Goal: Task Accomplishment & Management: Manage account settings

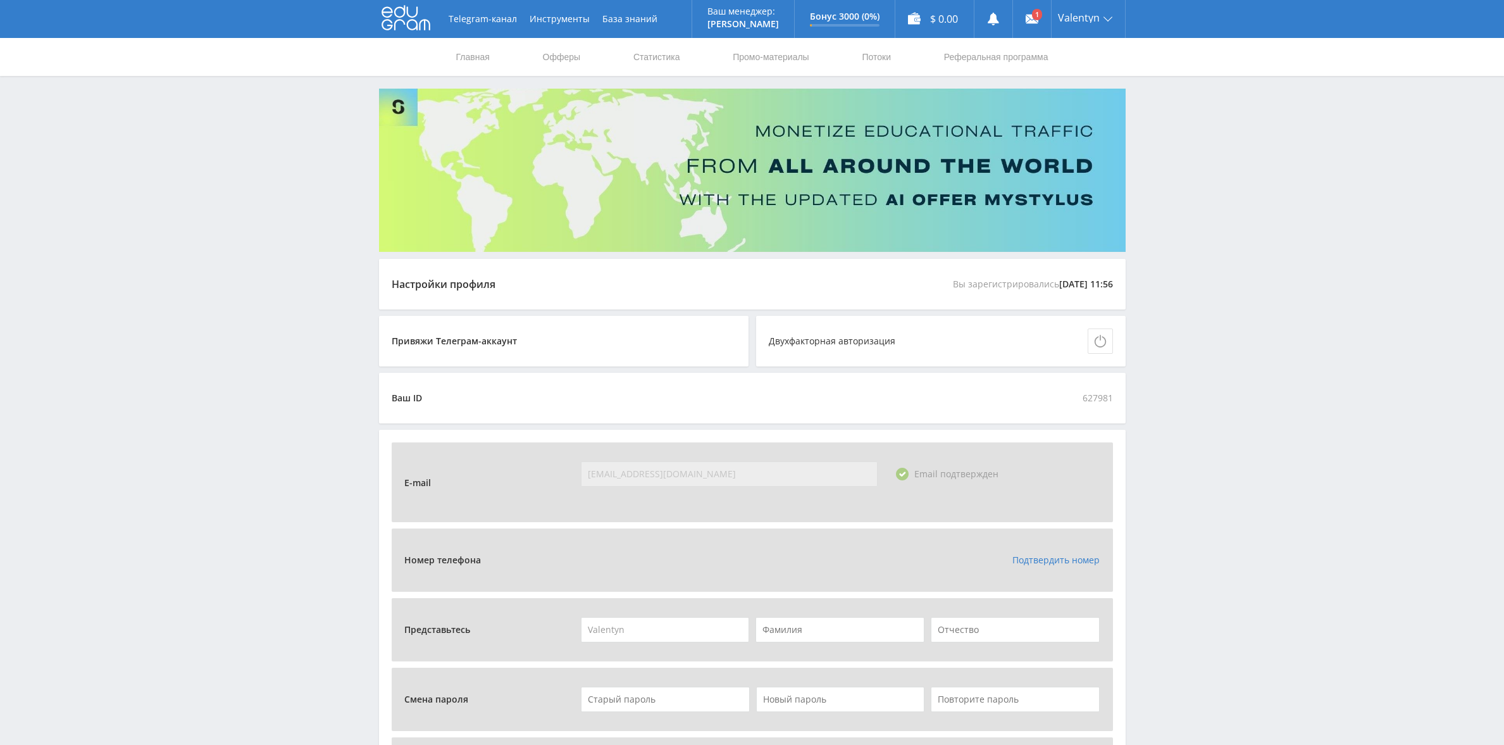
scroll to position [2, 0]
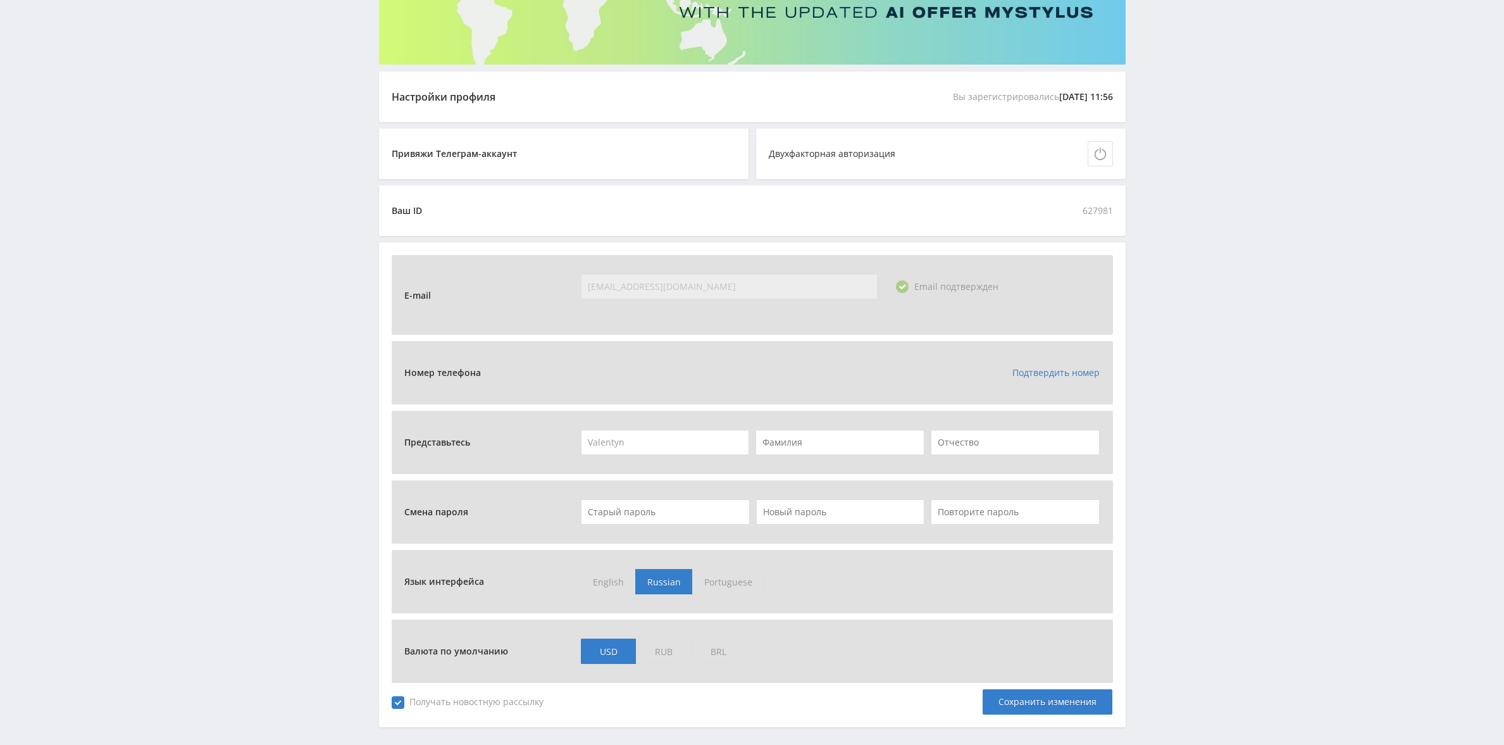
scroll to position [239, 0]
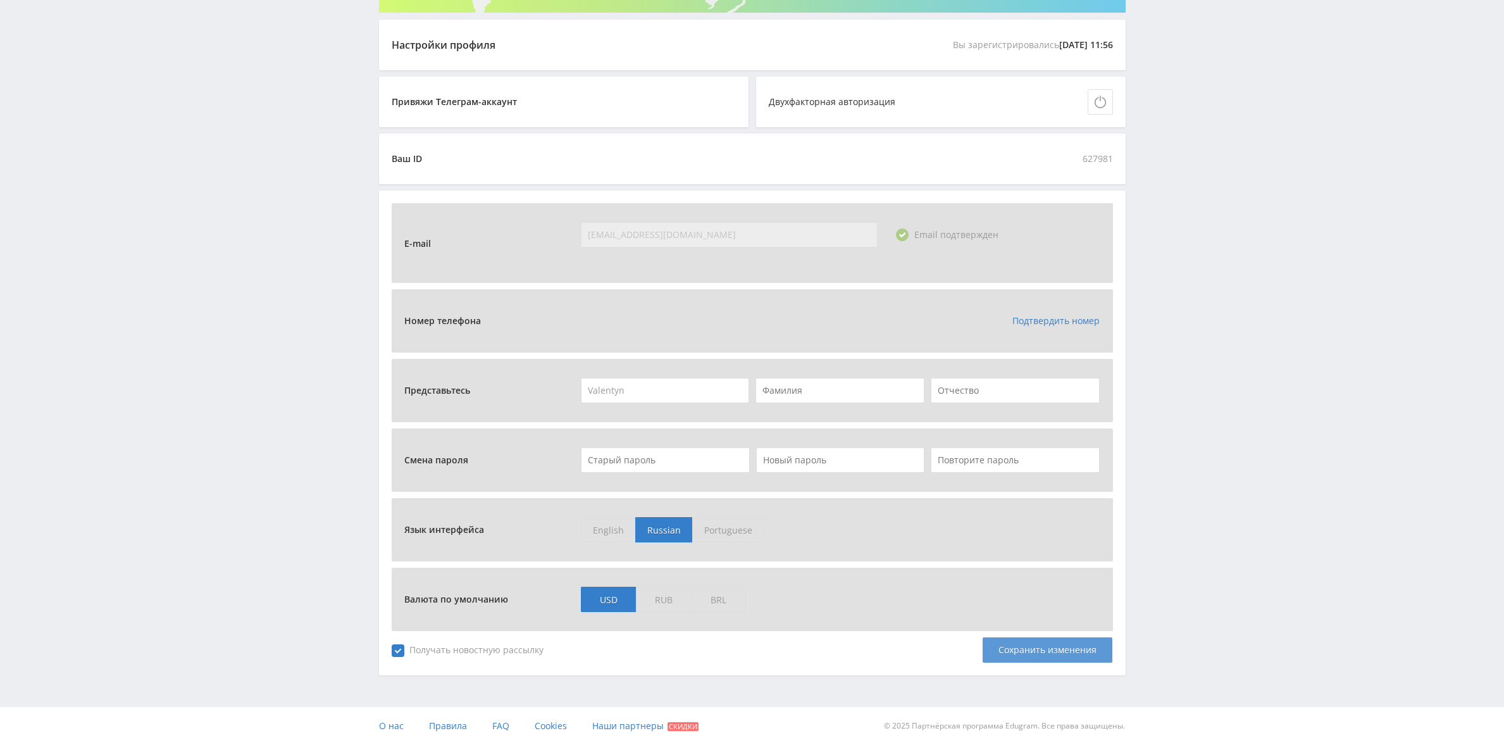
click at [1054, 650] on div "Сохранить изменения" at bounding box center [1047, 649] width 130 height 25
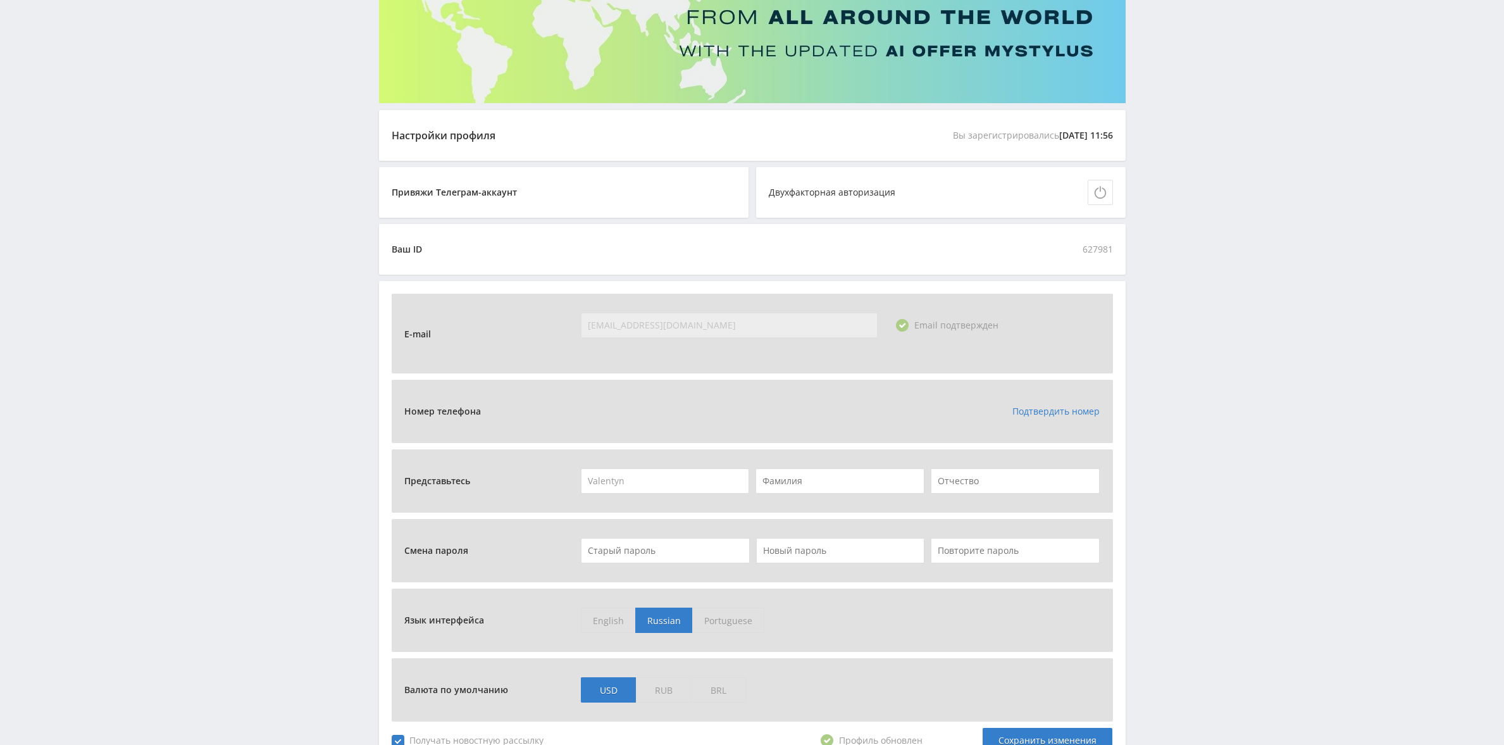
scroll to position [0, 0]
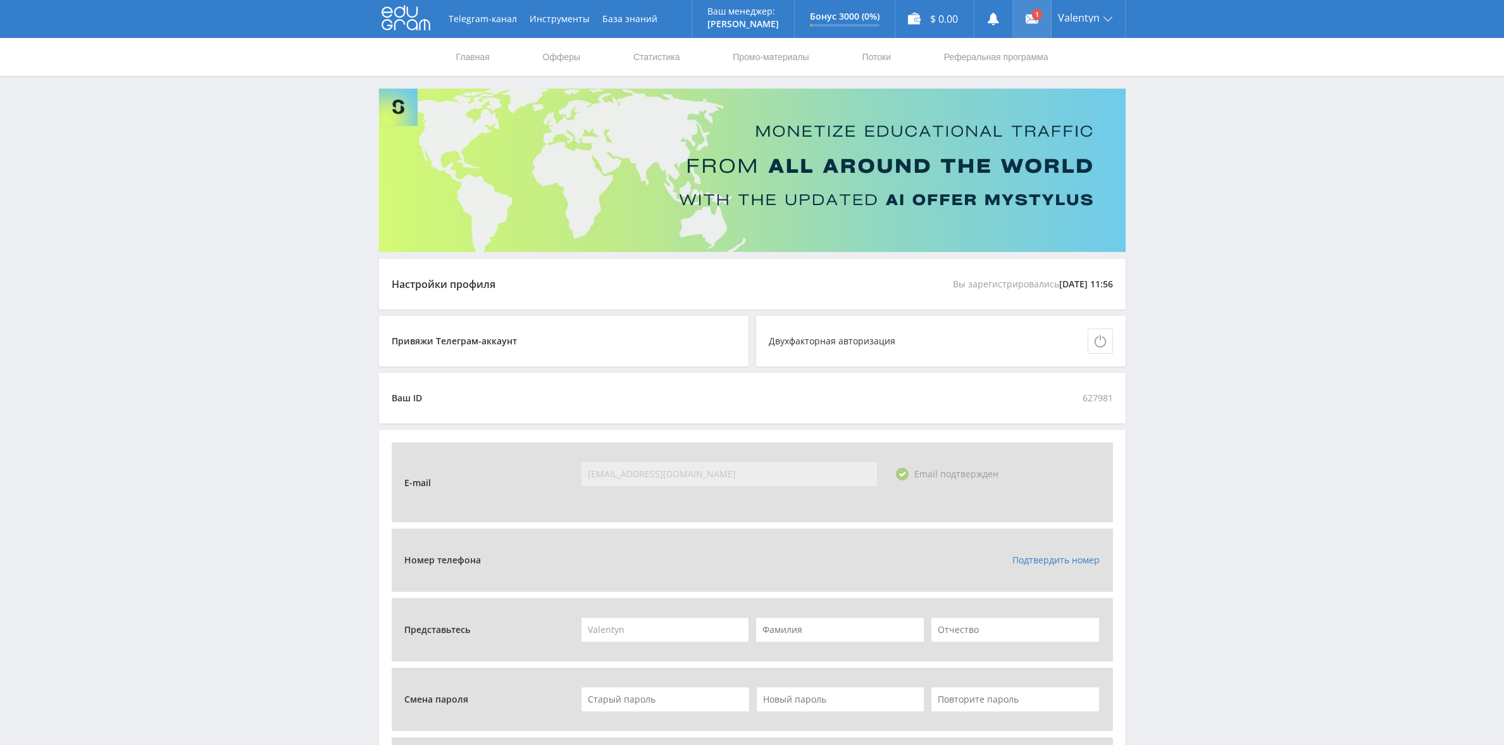
click at [1036, 19] on link at bounding box center [1032, 19] width 38 height 38
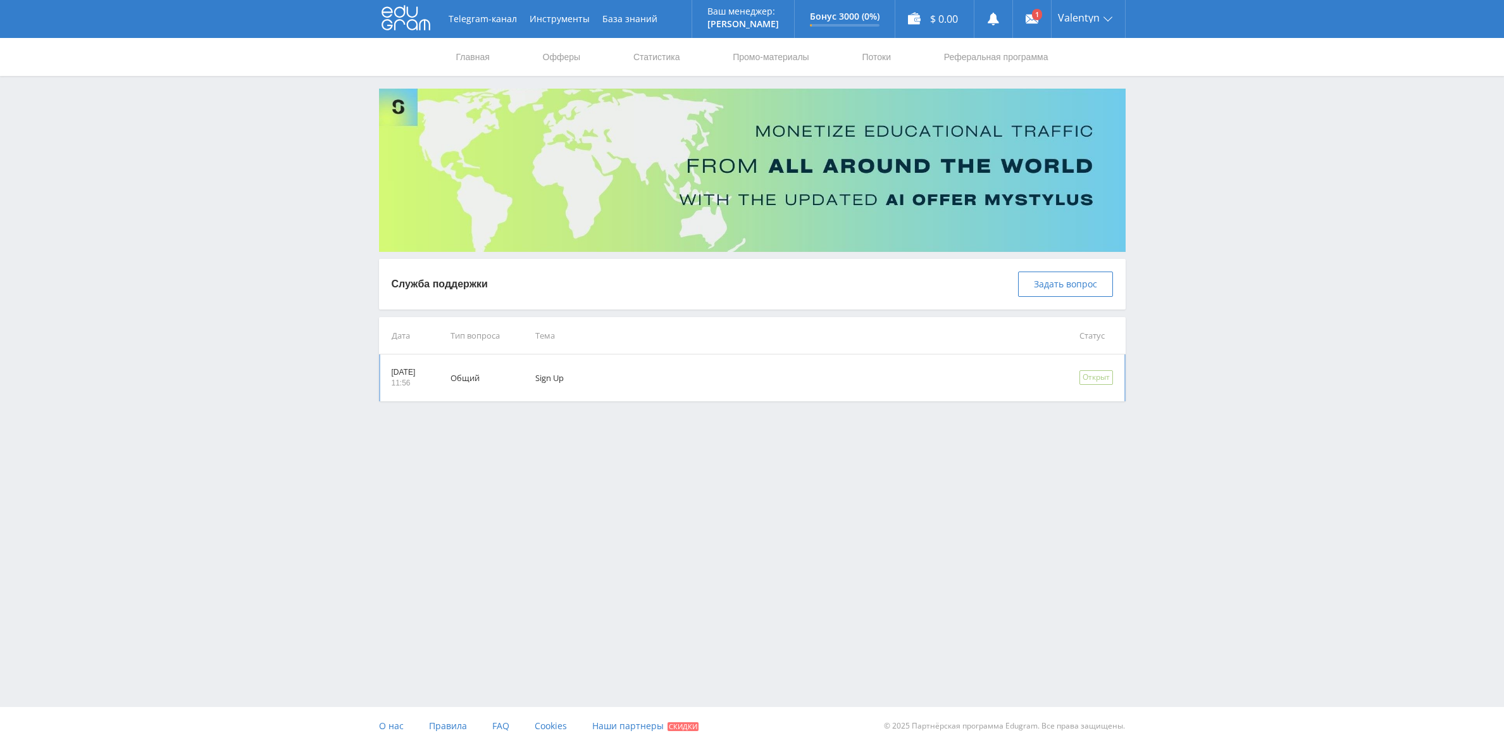
click at [666, 379] on td "Sign Up" at bounding box center [789, 377] width 543 height 47
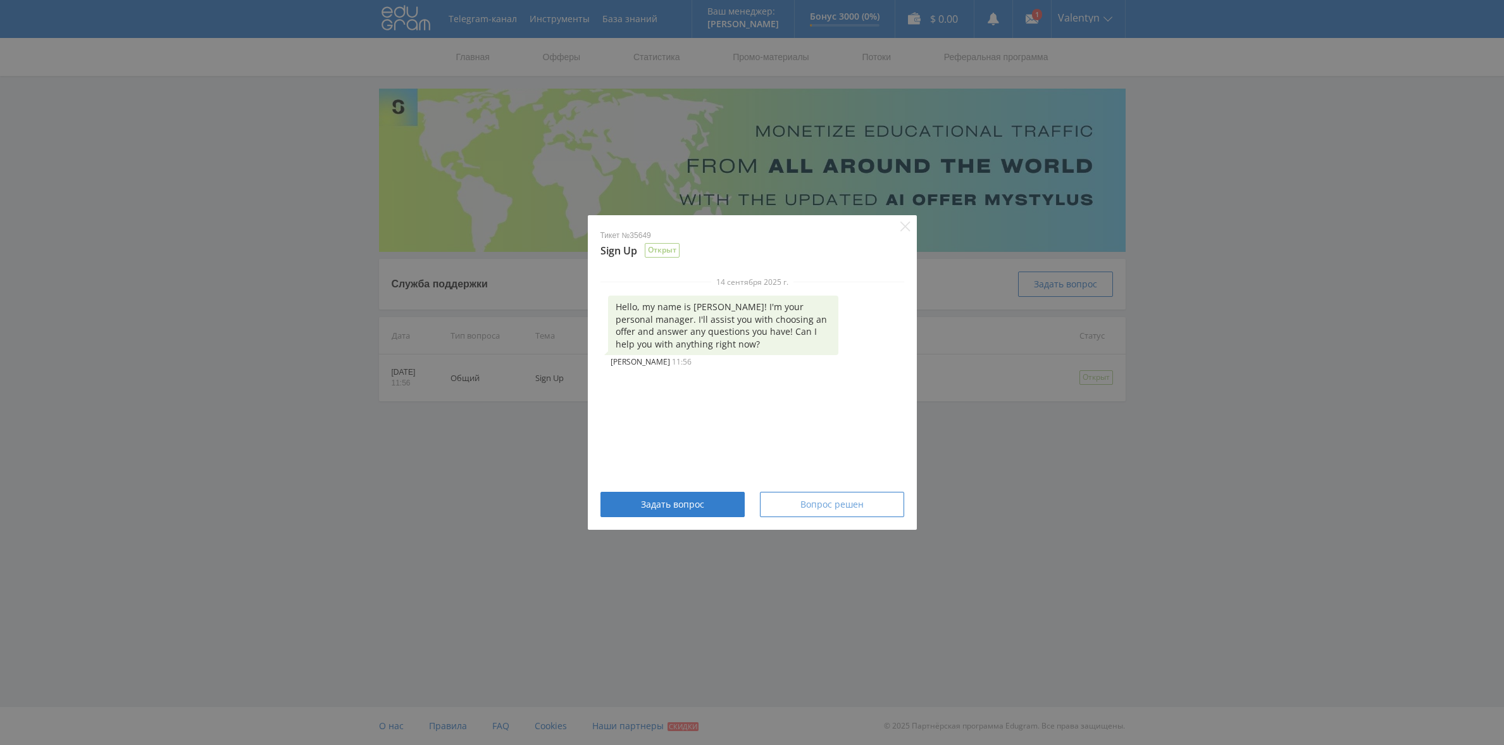
click at [854, 508] on span "Вопрос решен" at bounding box center [831, 504] width 63 height 10
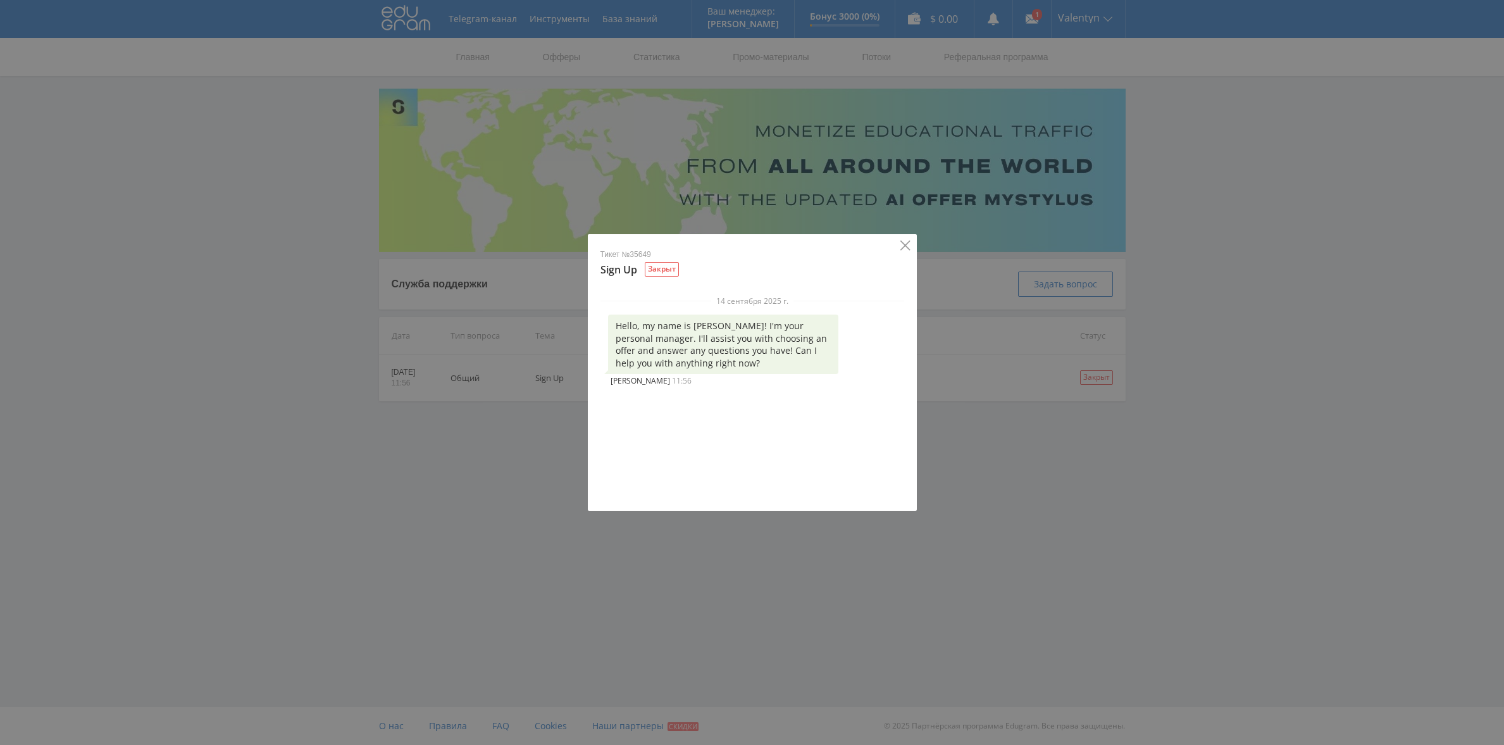
click at [908, 247] on icon "Close" at bounding box center [905, 245] width 10 height 10
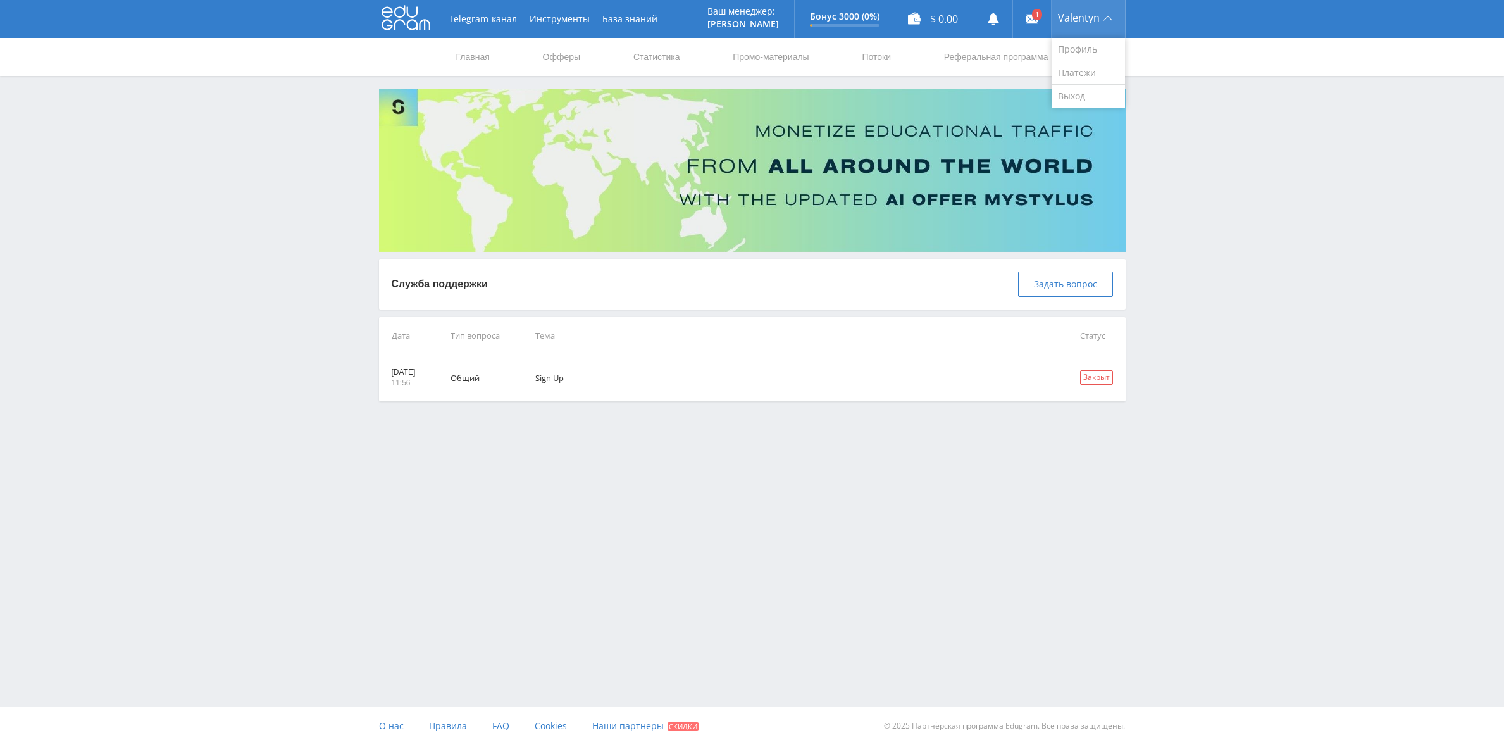
click at [1096, 16] on span "Valentyn" at bounding box center [1079, 18] width 42 height 10
click at [1084, 46] on link "Профиль" at bounding box center [1087, 49] width 73 height 23
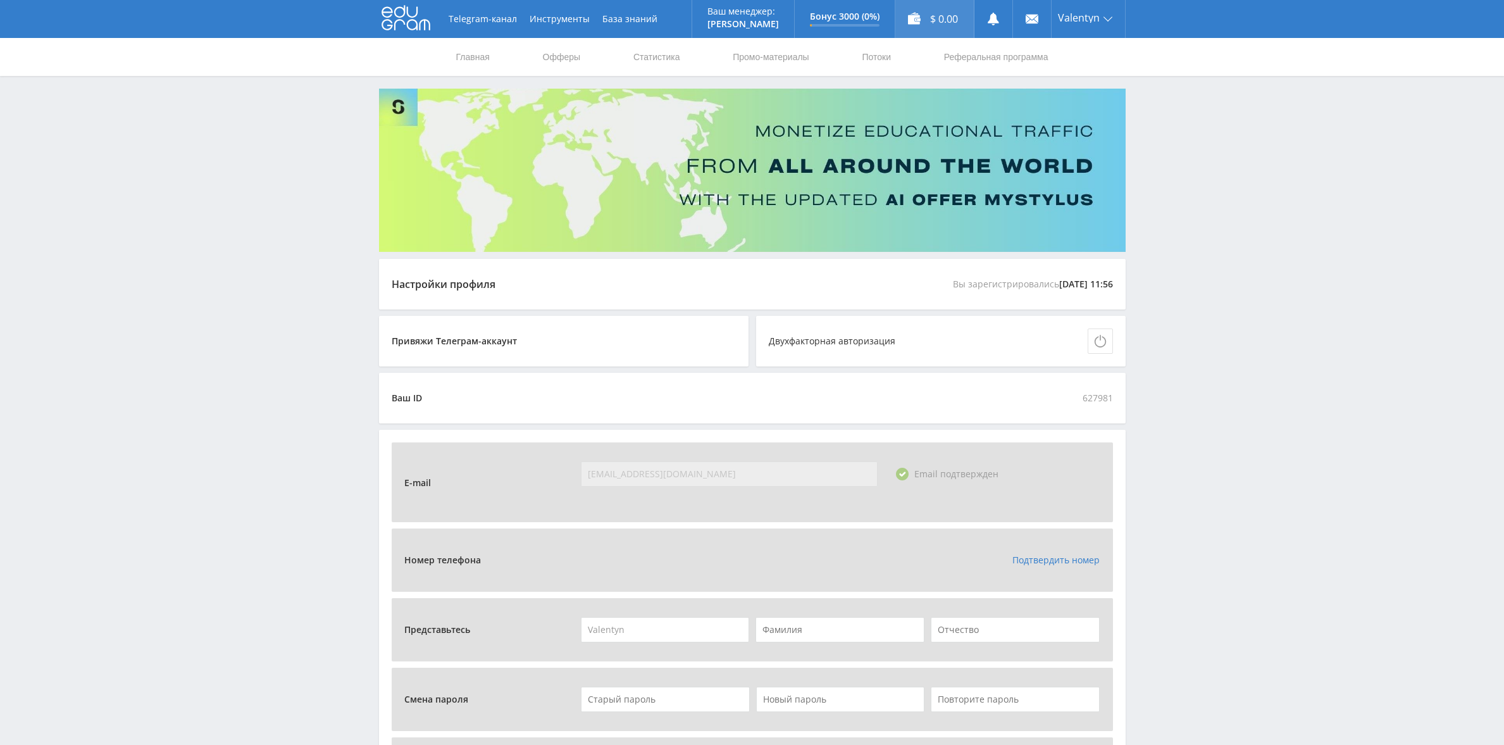
click at [931, 23] on div "$ 0.00" at bounding box center [934, 19] width 78 height 38
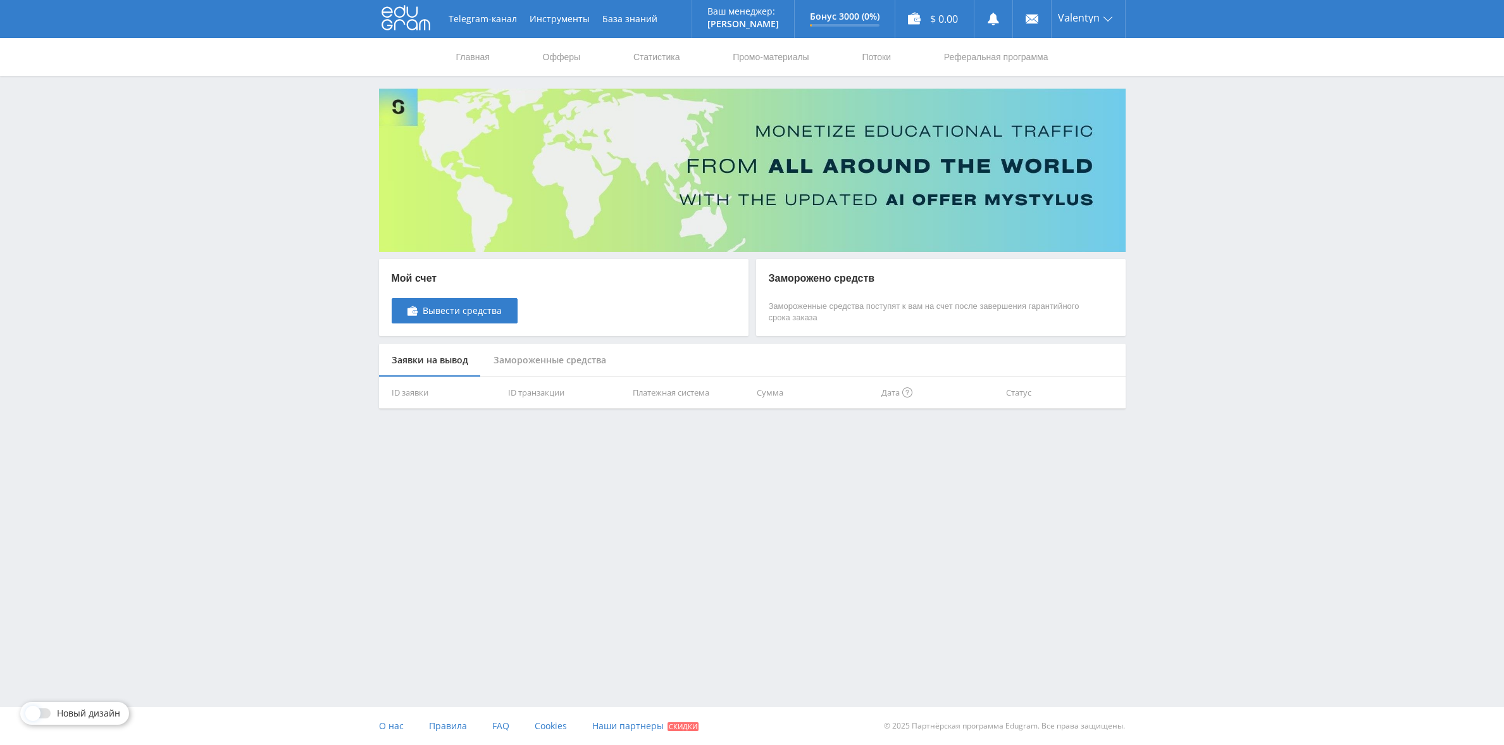
click at [554, 365] on div "Замороженные средства" at bounding box center [550, 361] width 138 height 34
click at [437, 366] on div "Заявки на вывод" at bounding box center [430, 361] width 102 height 34
click at [411, 22] on icon at bounding box center [405, 17] width 49 height 25
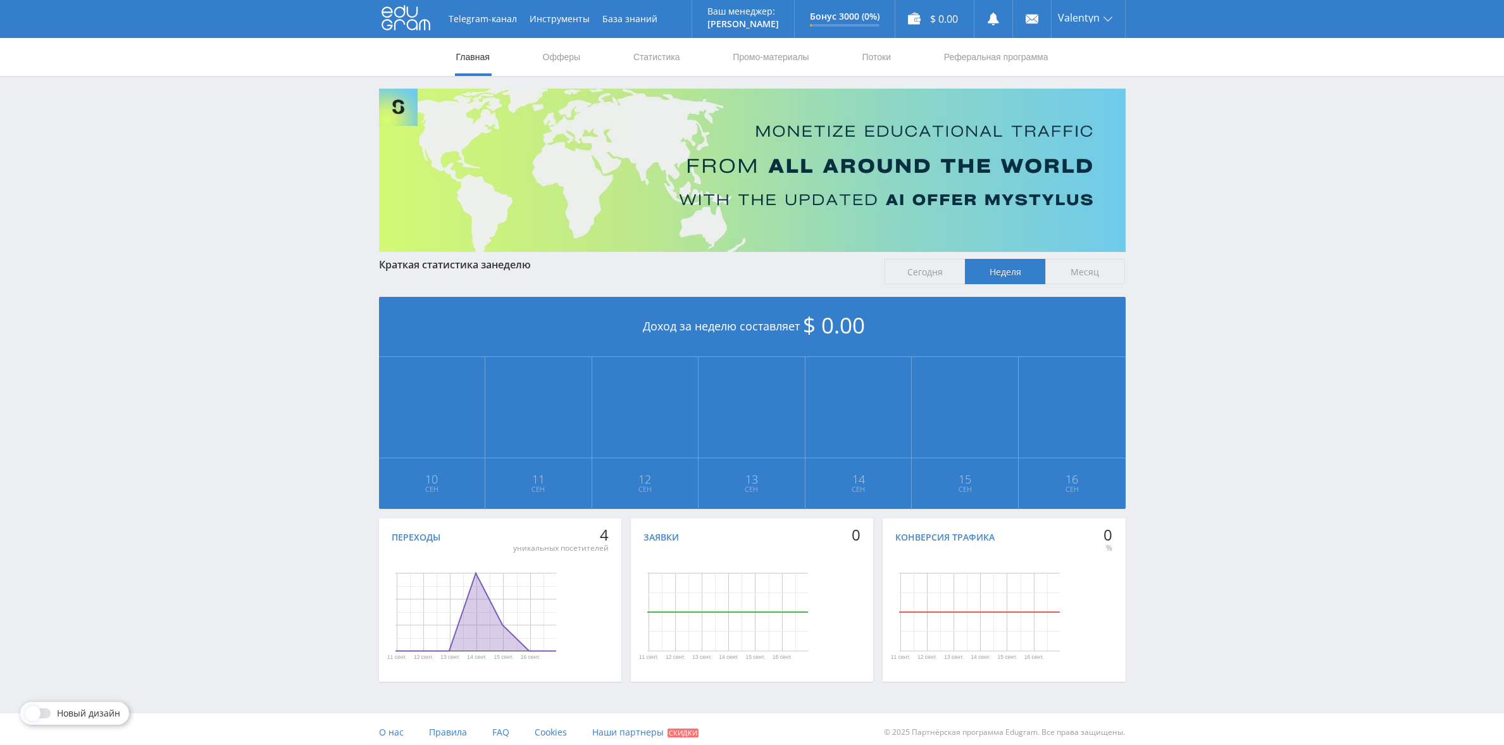
scroll to position [6, 0]
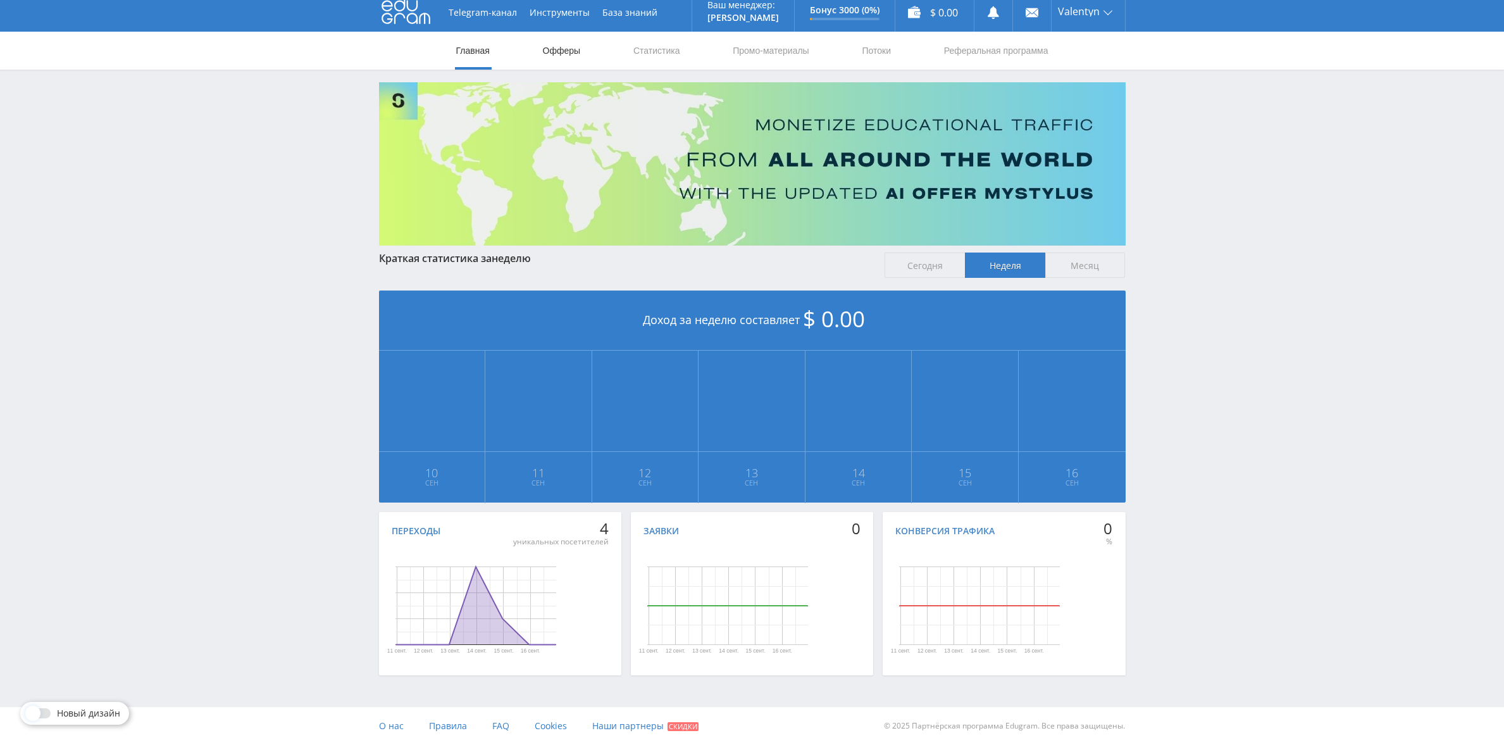
click at [570, 48] on link "Офферы" at bounding box center [562, 51] width 40 height 38
